Goal: Navigation & Orientation: Find specific page/section

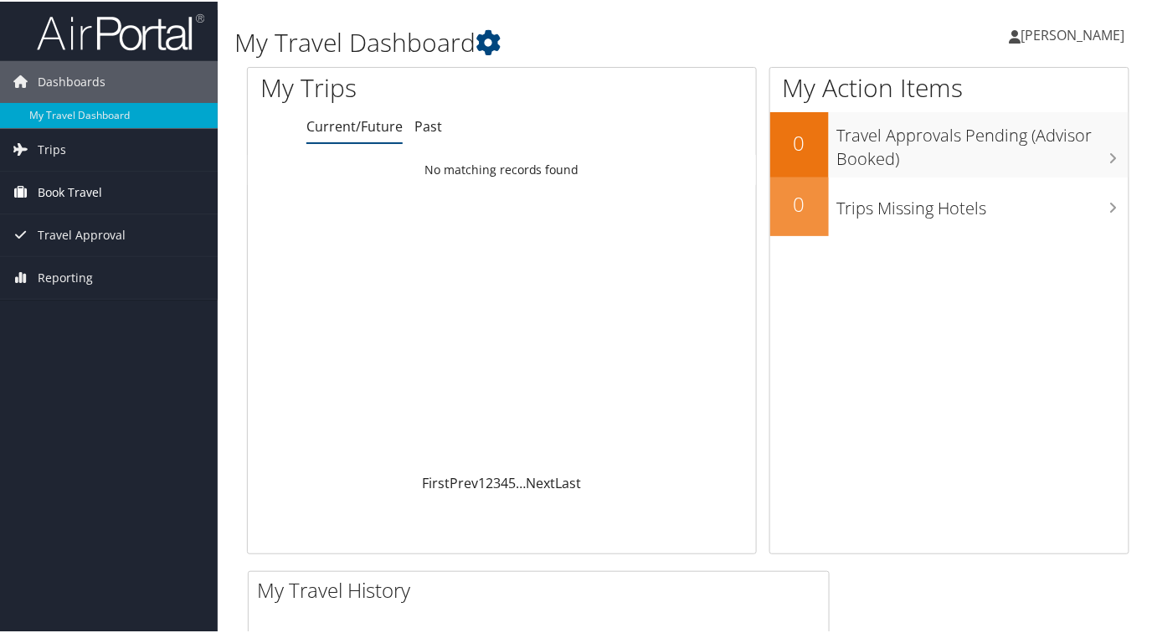
click at [66, 196] on span "Book Travel" at bounding box center [70, 191] width 64 height 42
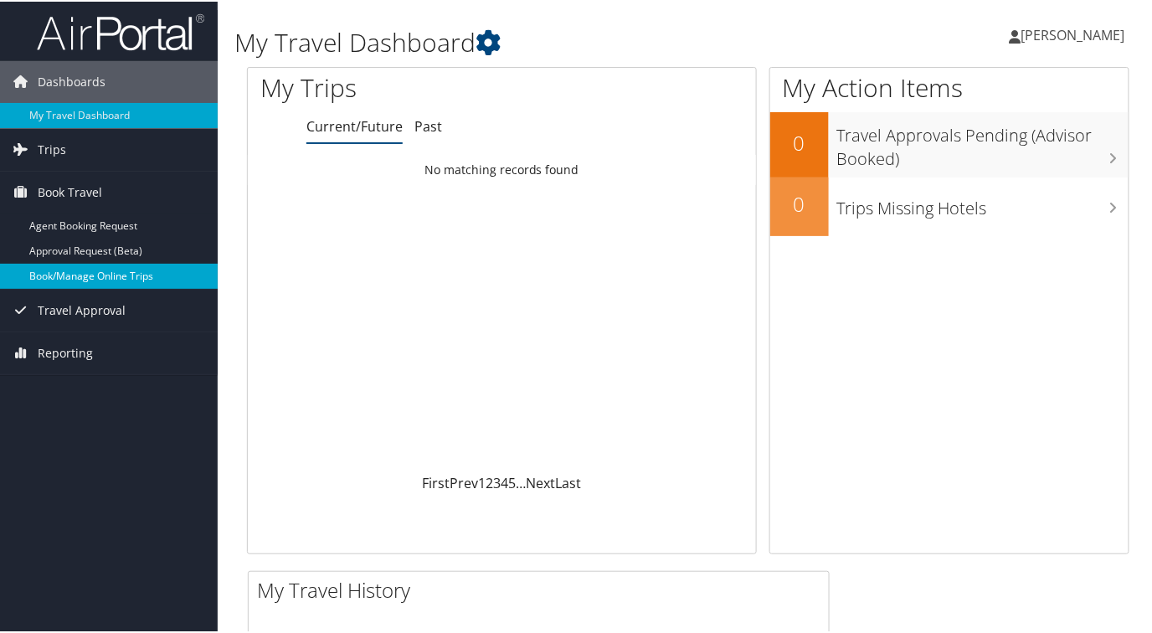
click at [66, 264] on link "Book/Manage Online Trips" at bounding box center [109, 274] width 218 height 25
click at [47, 142] on span "Trips" at bounding box center [52, 148] width 28 height 42
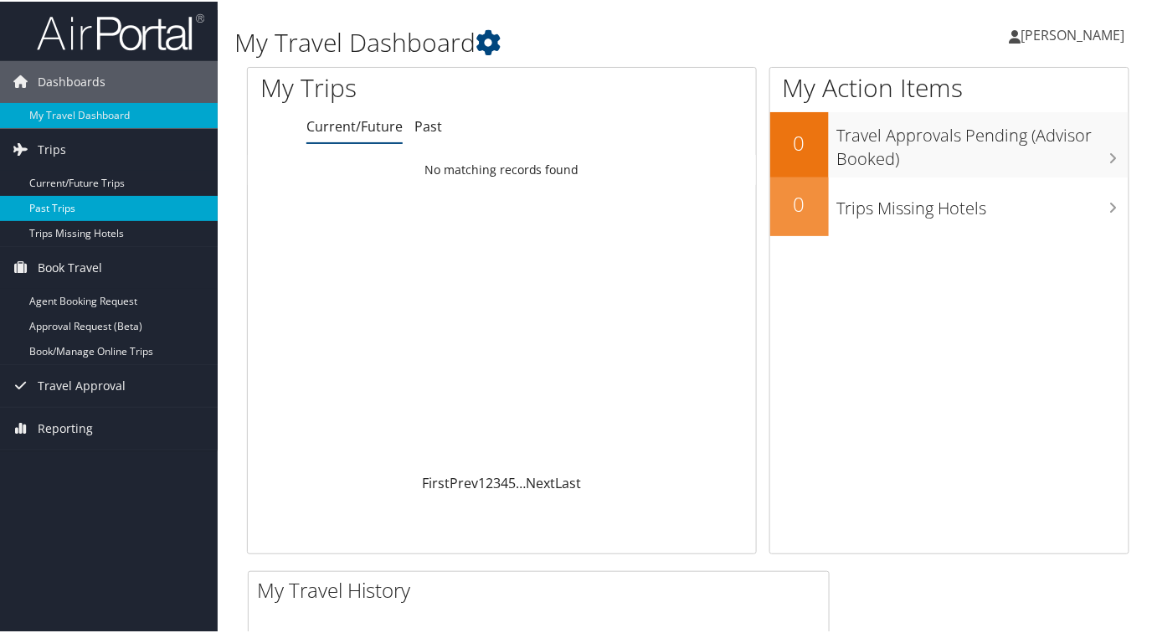
click at [57, 198] on link "Past Trips" at bounding box center [109, 206] width 218 height 25
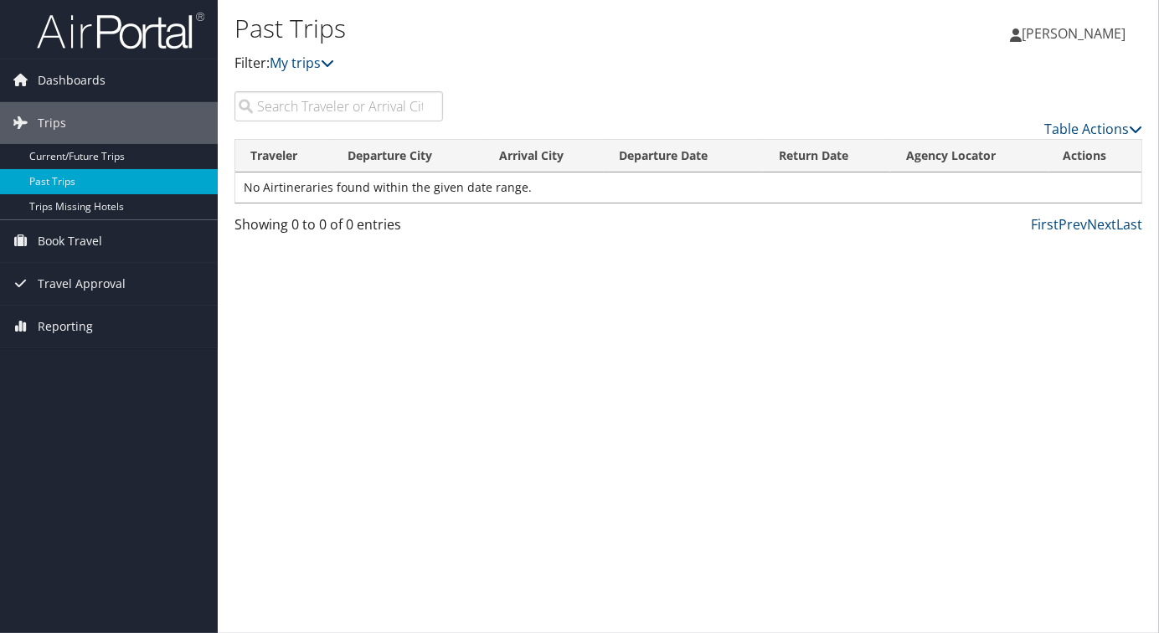
click at [1058, 33] on span "[PERSON_NAME]" at bounding box center [1074, 33] width 104 height 18
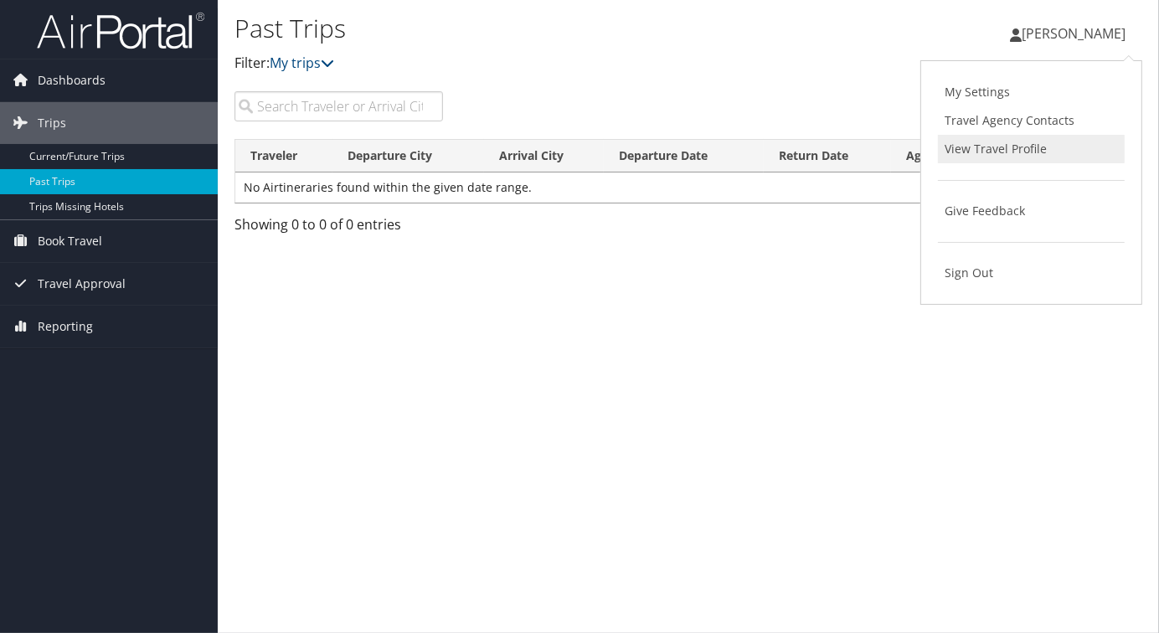
click at [1012, 157] on link "View Travel Profile" at bounding box center [1031, 149] width 187 height 28
